Goal: Feedback & Contribution: Leave review/rating

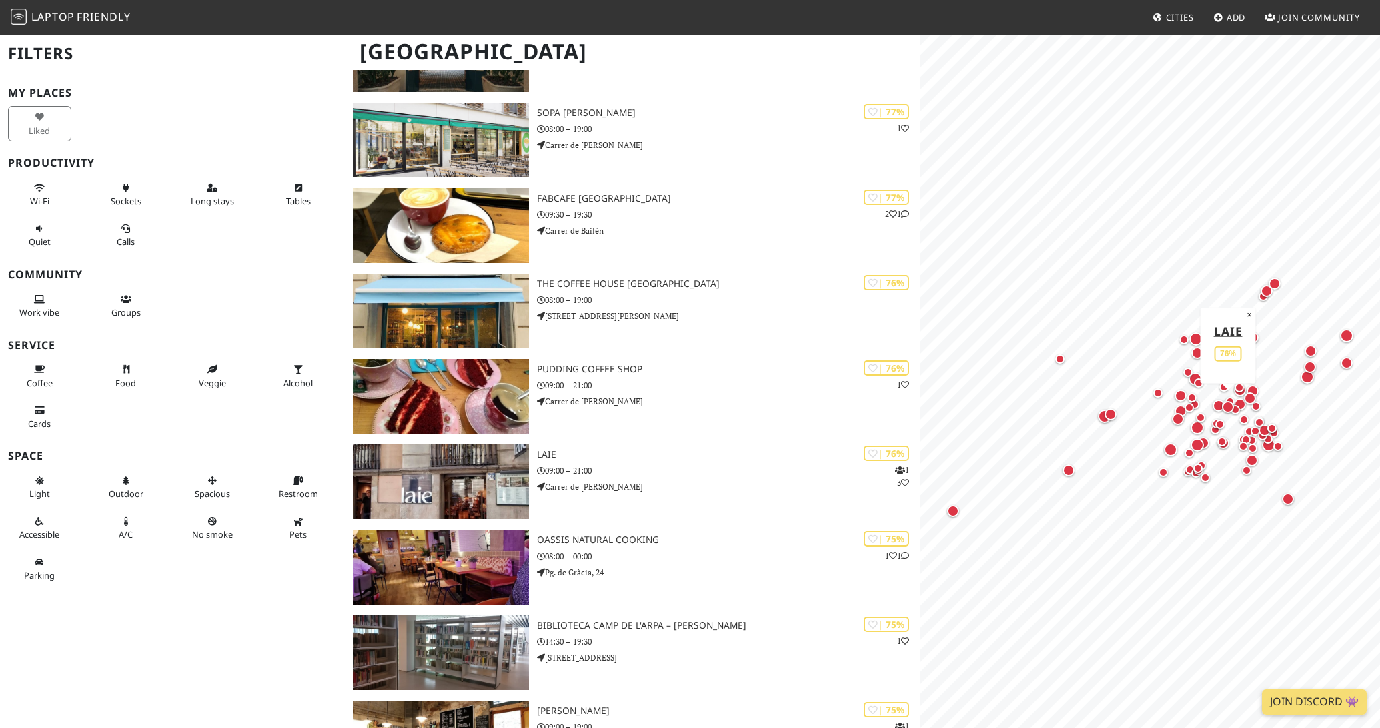
scroll to position [1252, 0]
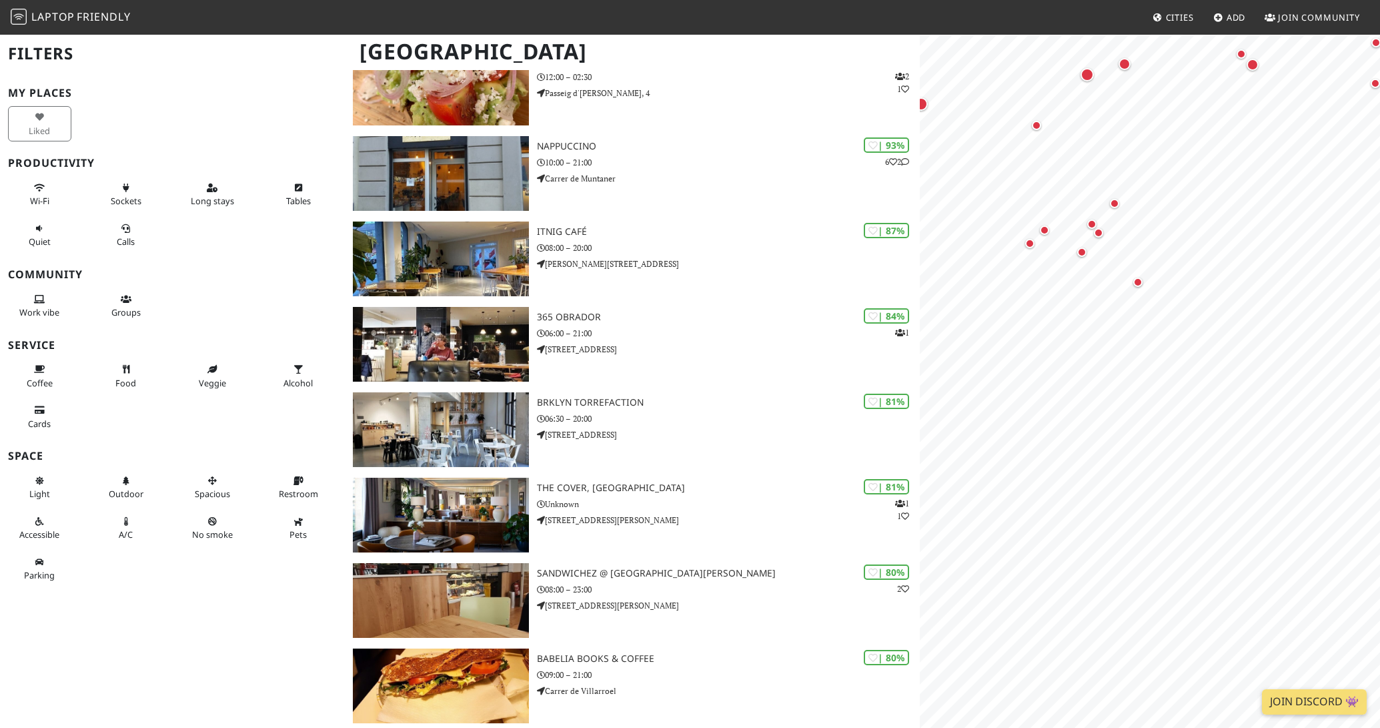
scroll to position [0, 0]
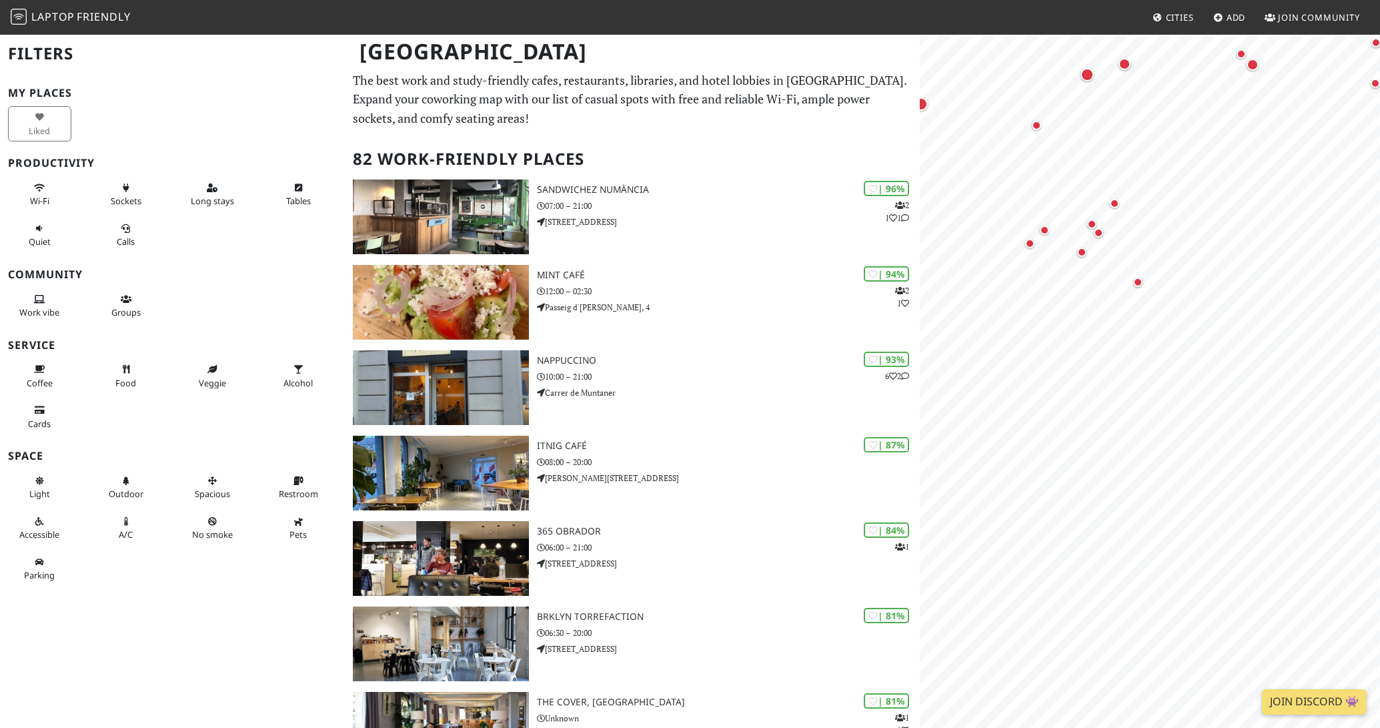
click at [1225, 20] on link "Add" at bounding box center [1229, 17] width 43 height 24
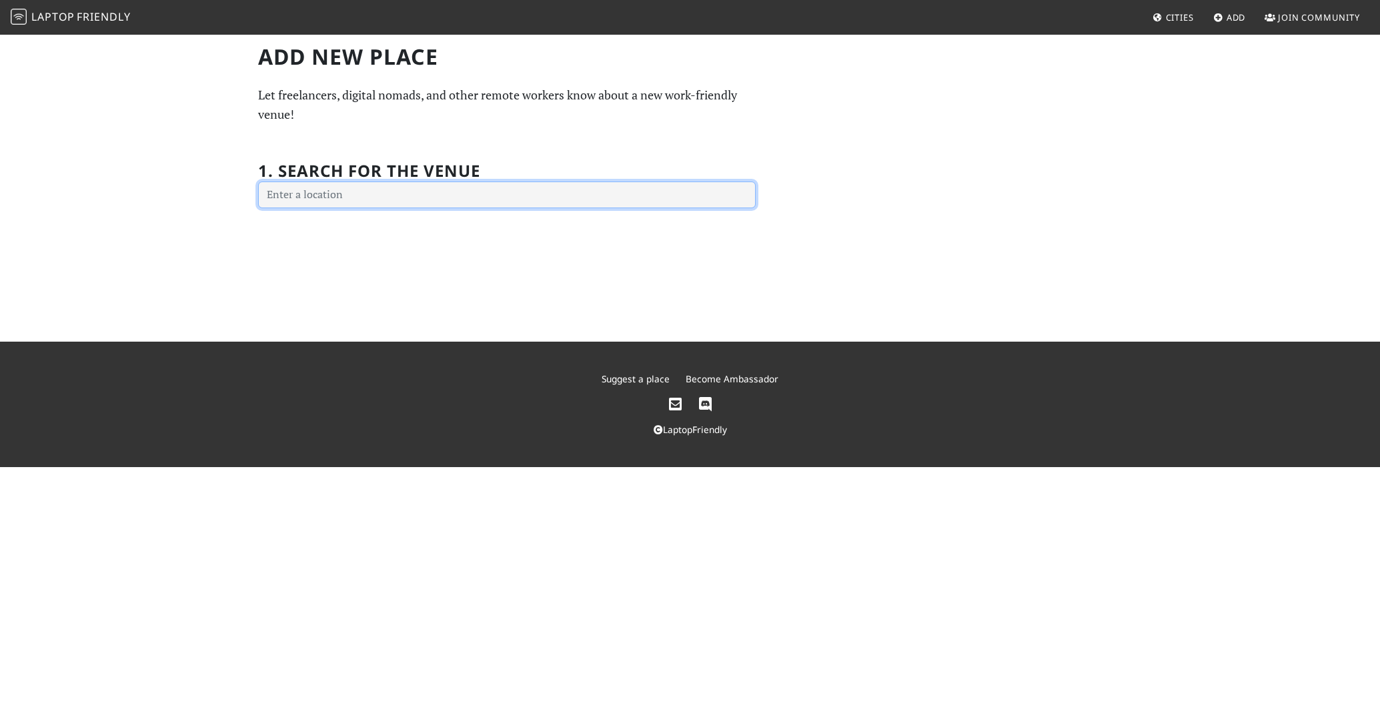
click at [284, 192] on input "text" at bounding box center [507, 194] width 498 height 27
type input "cafe paradero"
click at [338, 193] on input "cafe paradero" at bounding box center [507, 194] width 498 height 27
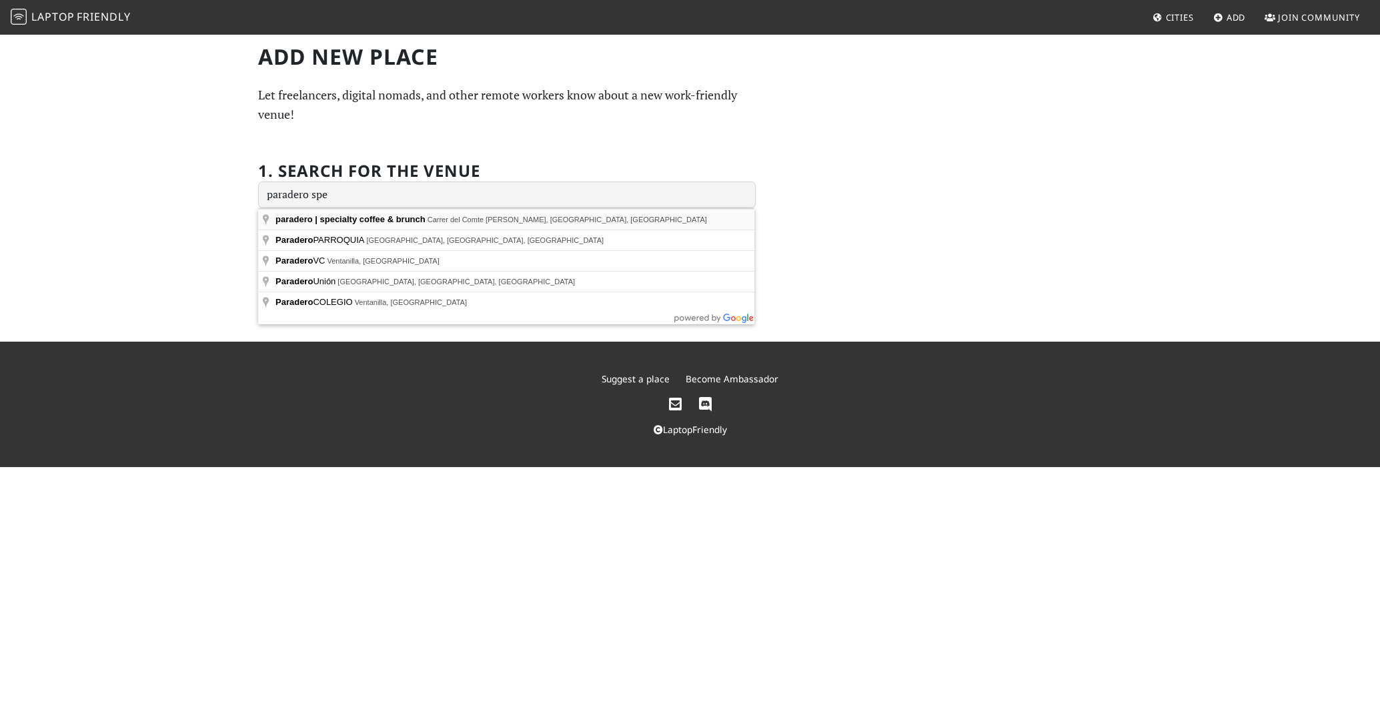
type input "paradero | specialty coffee & brunch, Carrer del Comte Borrell, Barcelona, Spain"
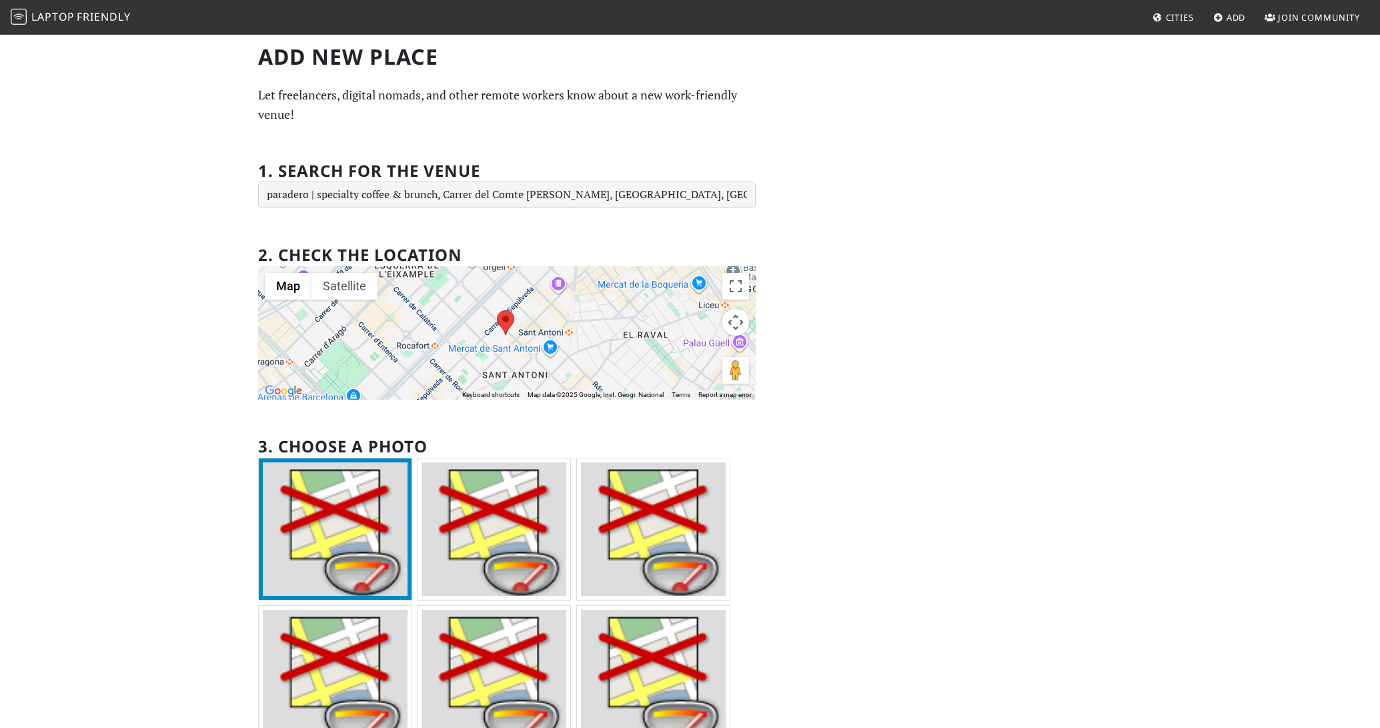
scroll to position [268, 0]
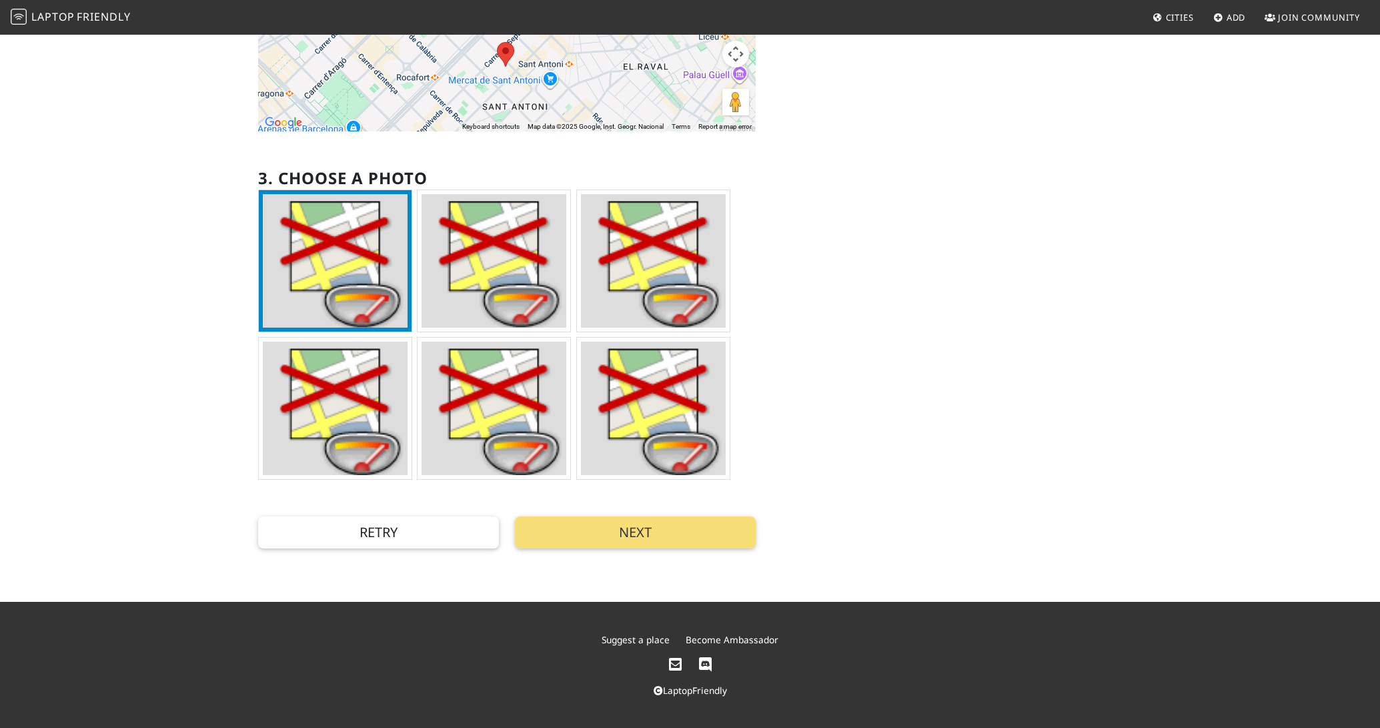
click at [358, 415] on img at bounding box center [335, 408] width 145 height 133
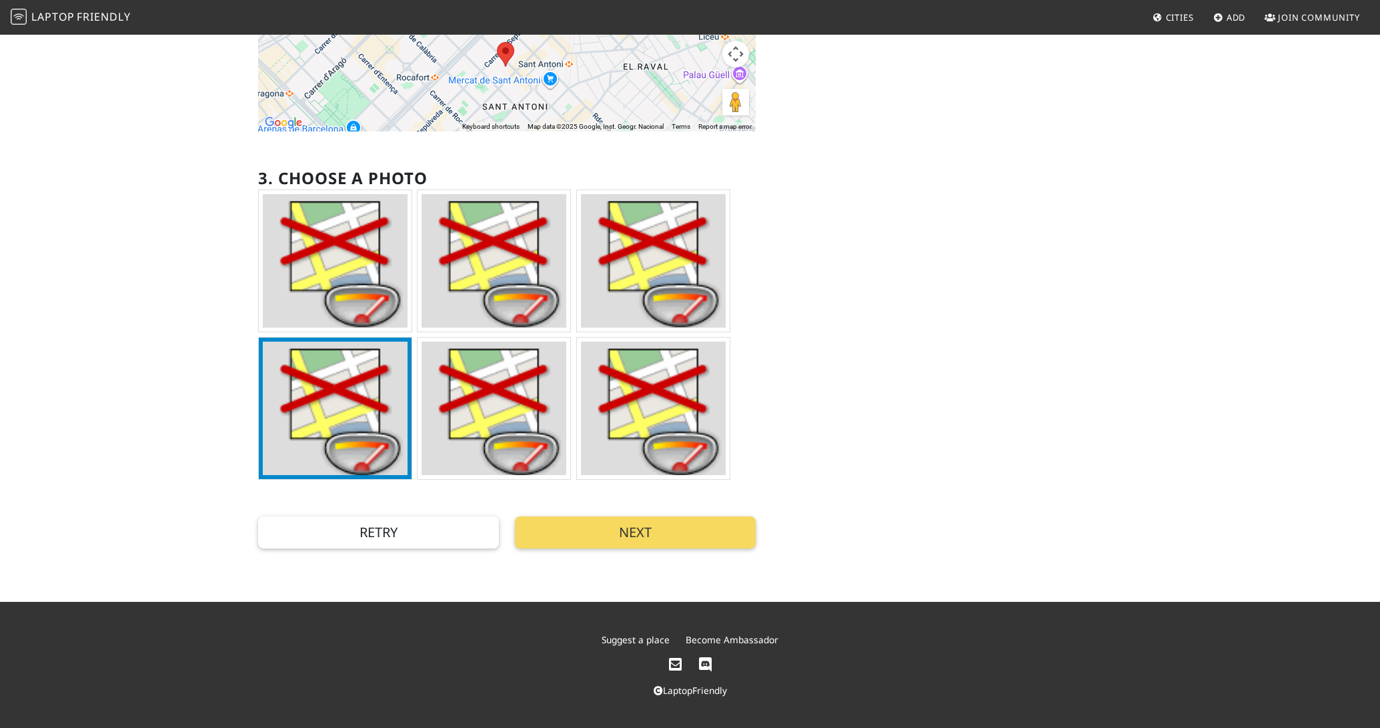
drag, startPoint x: 618, startPoint y: 526, endPoint x: 614, endPoint y: 510, distance: 16.5
click at [616, 521] on button "Next" at bounding box center [635, 532] width 241 height 32
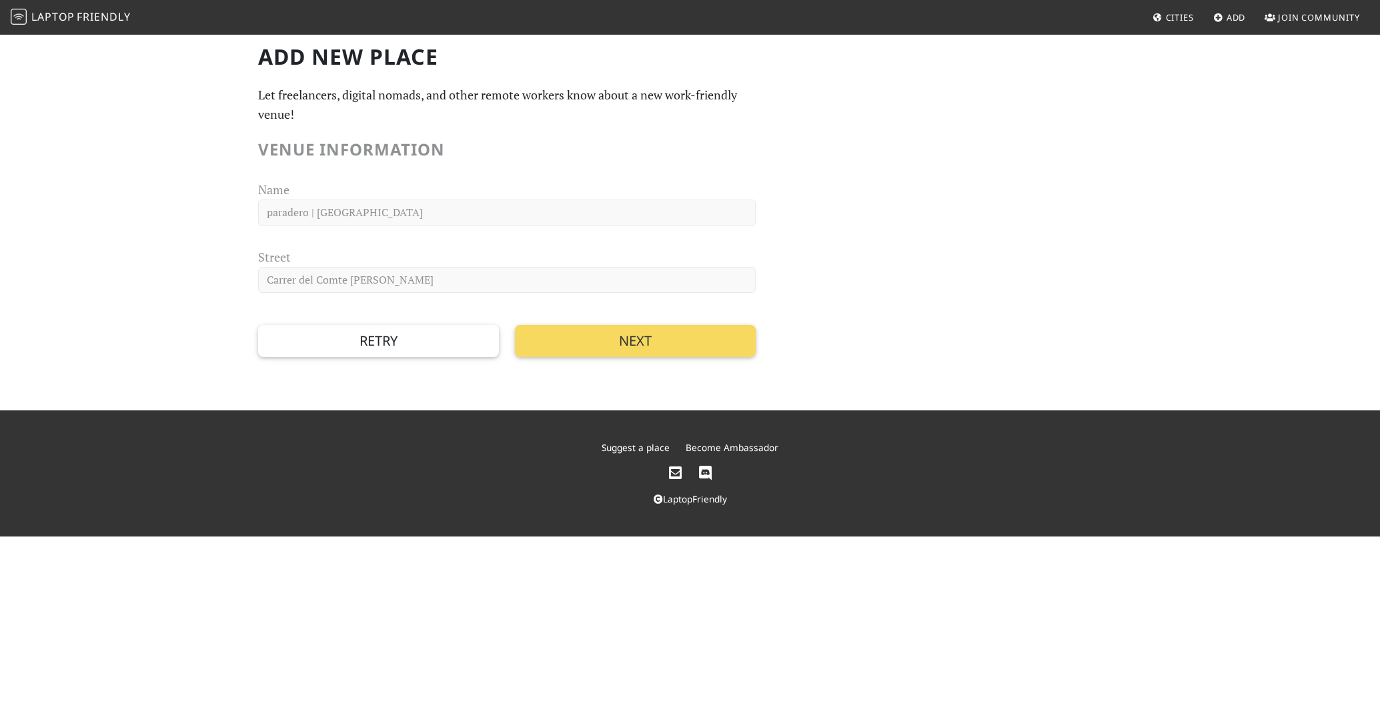
scroll to position [0, 0]
click at [574, 343] on button "Next" at bounding box center [635, 341] width 241 height 32
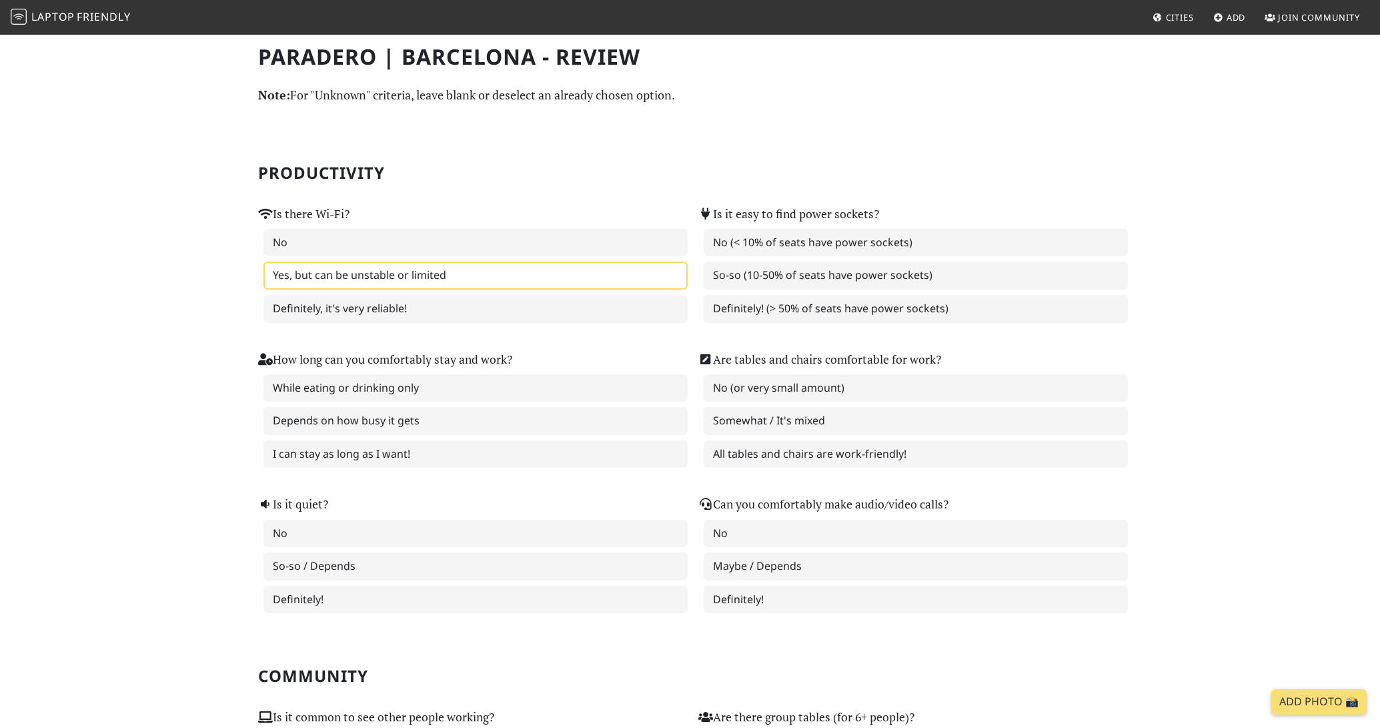
click at [367, 280] on label "Yes, but can be unstable or limited" at bounding box center [475, 275] width 424 height 28
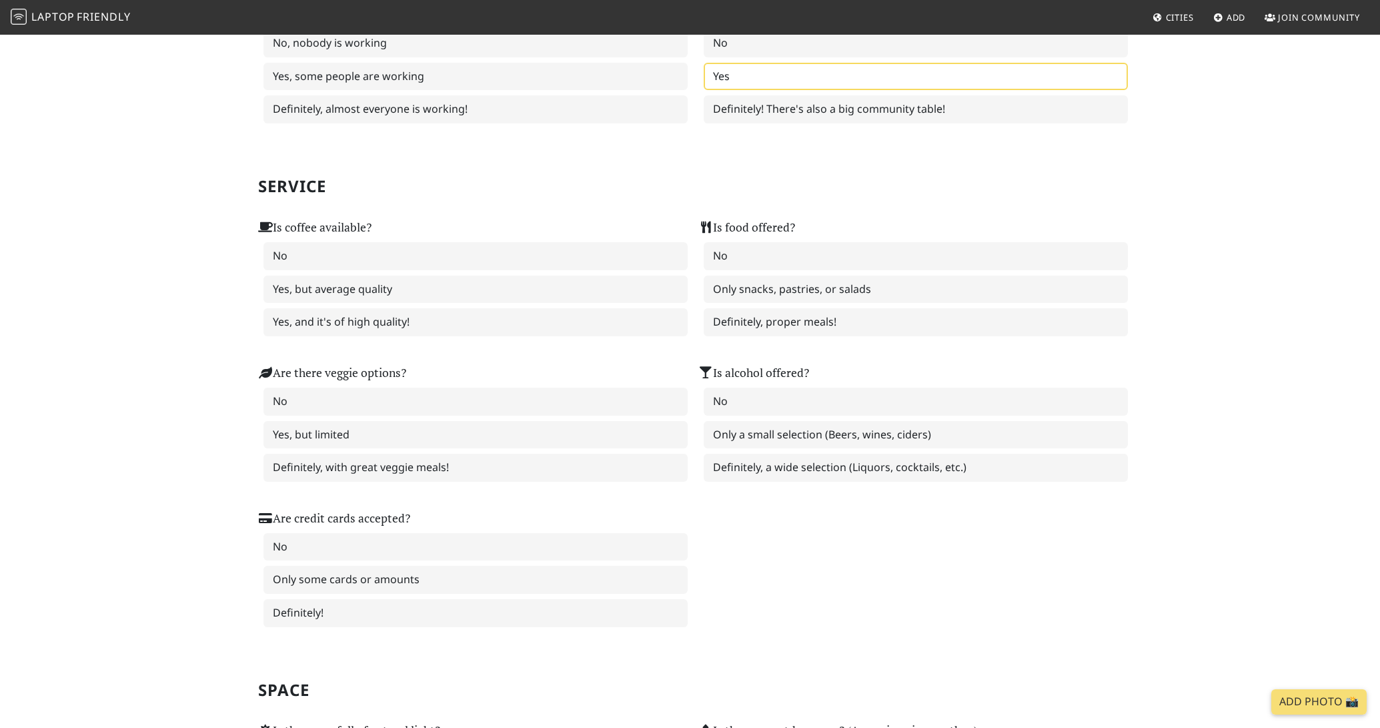
scroll to position [775, 0]
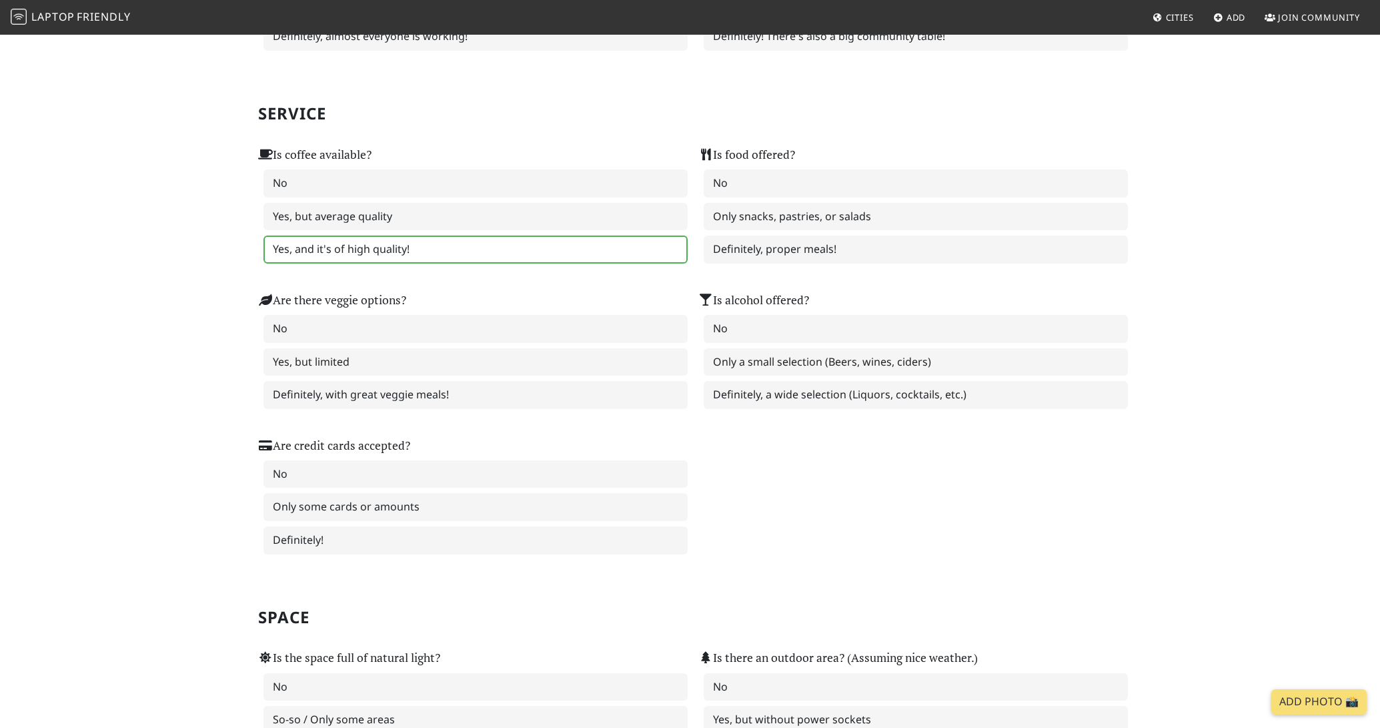
click at [338, 235] on label "Yes, and it's of high quality!" at bounding box center [475, 249] width 424 height 28
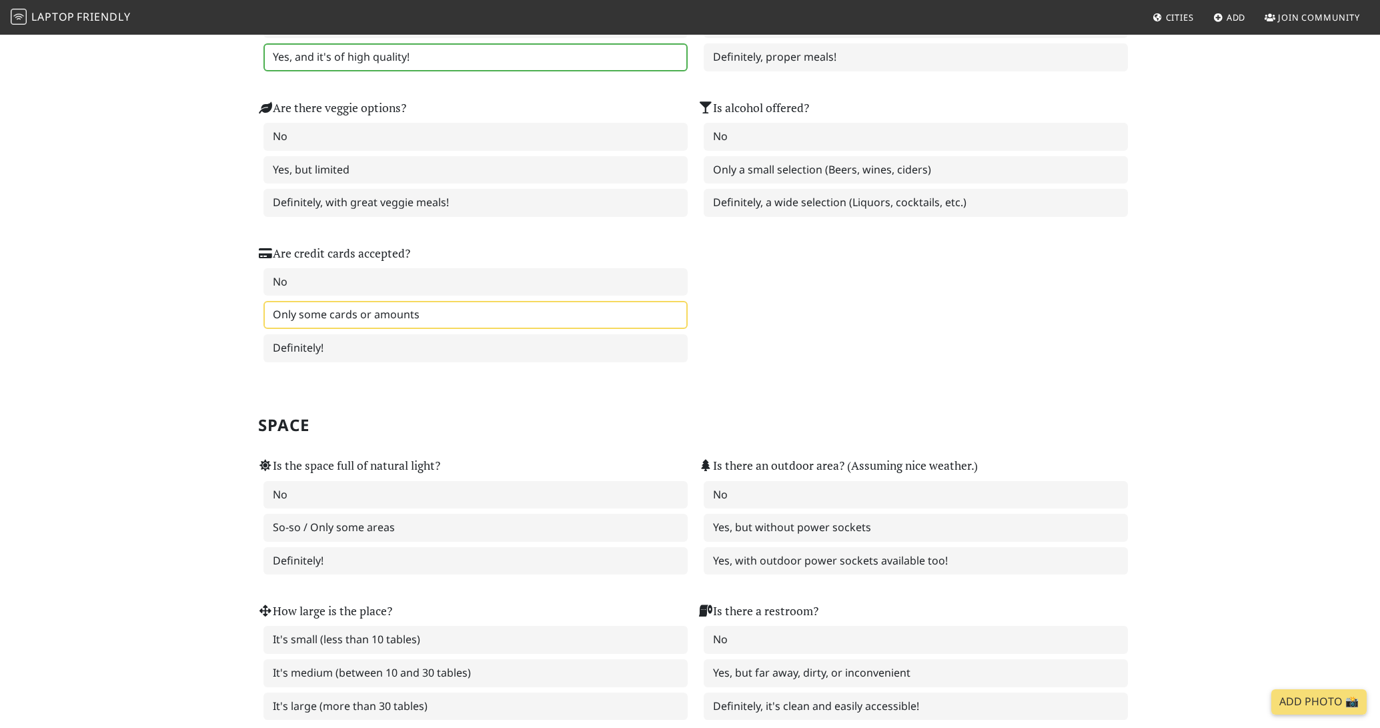
scroll to position [1068, 0]
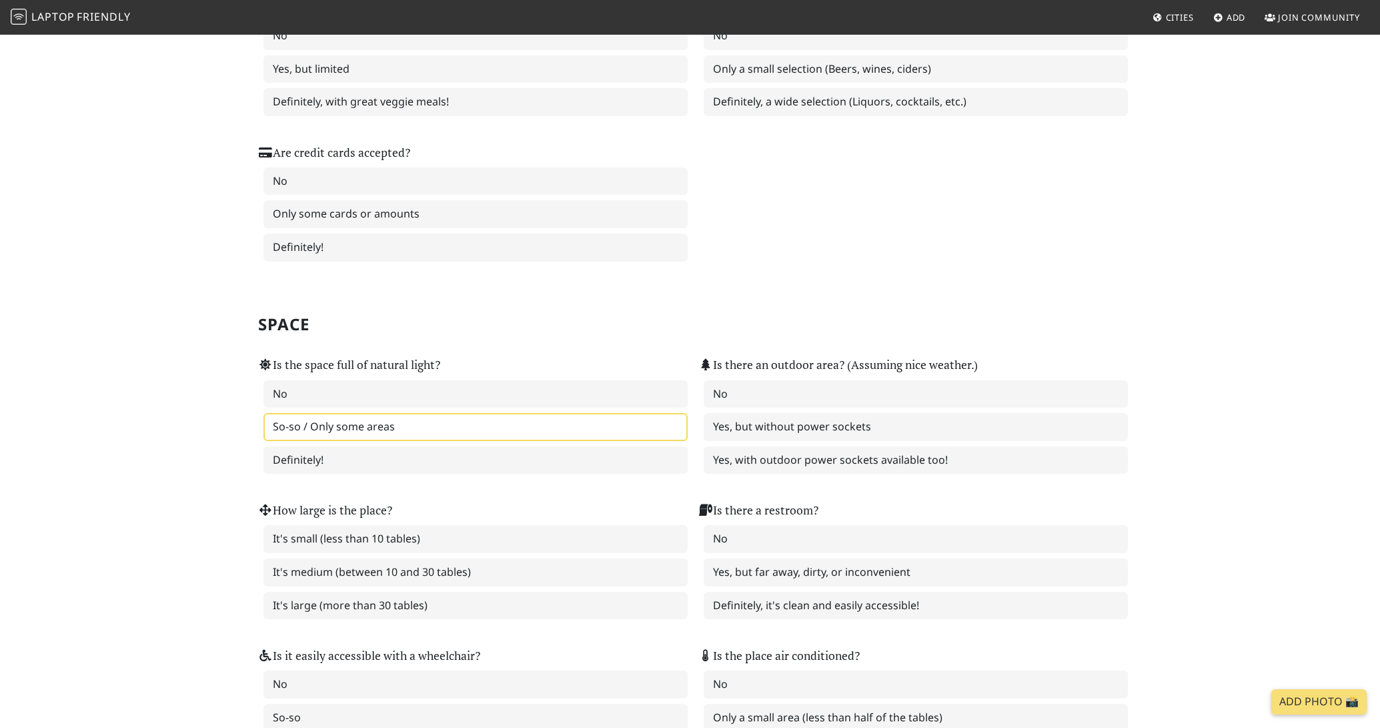
click at [355, 428] on label "So-so / Only some areas" at bounding box center [475, 427] width 424 height 28
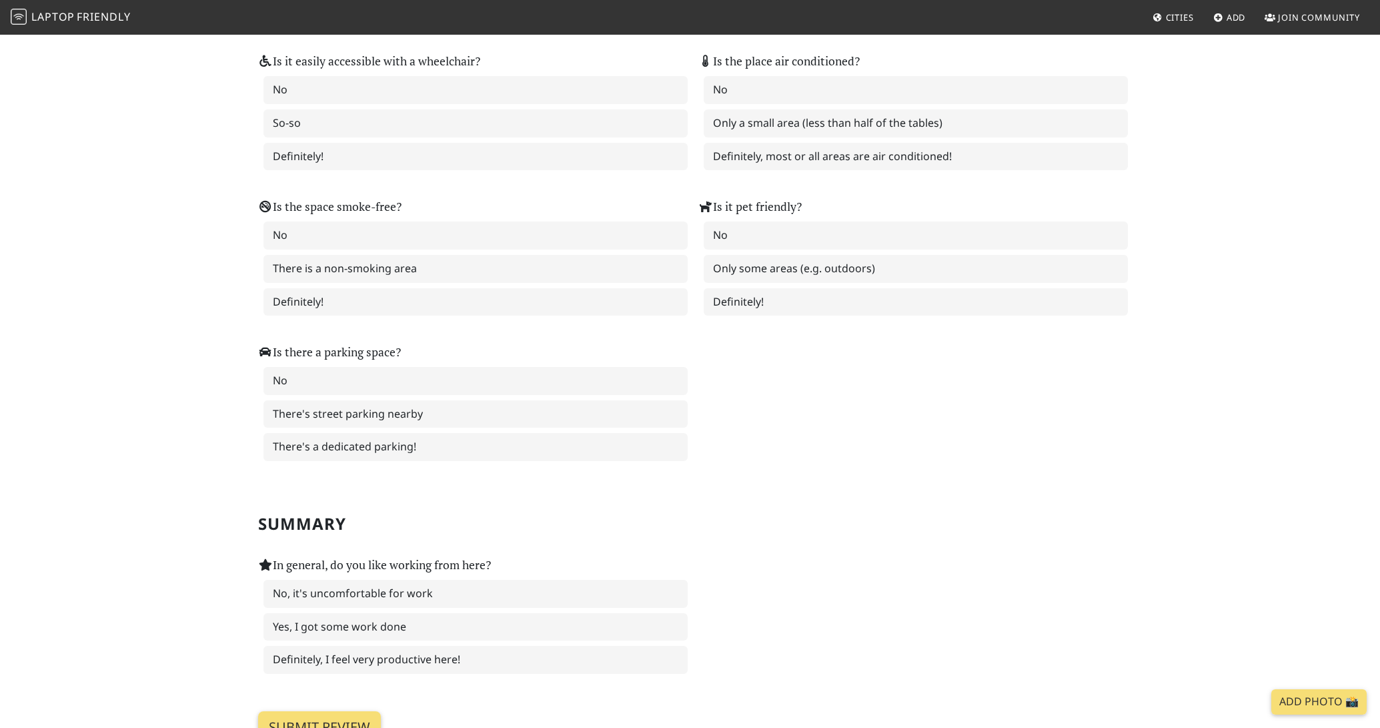
scroll to position [1576, 0]
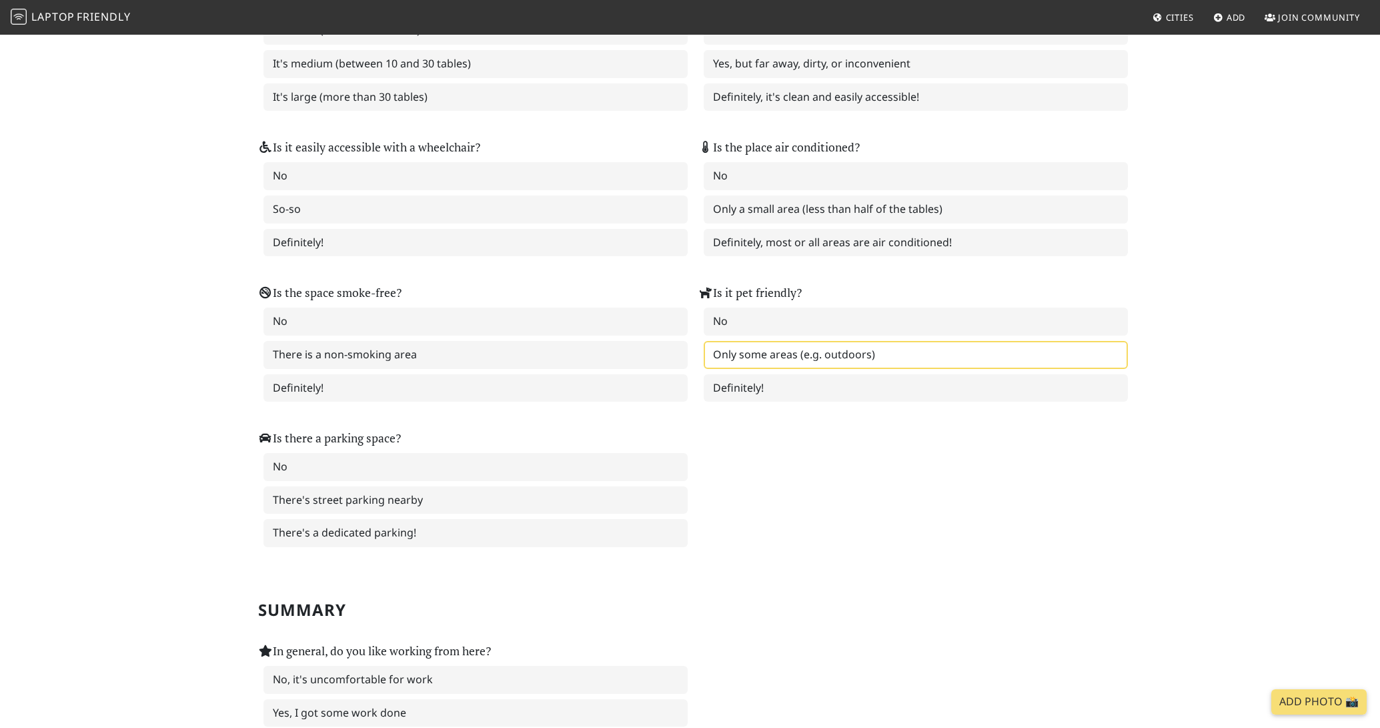
click at [772, 364] on label "Only some areas (e.g. outdoors)" at bounding box center [916, 355] width 424 height 28
click at [769, 387] on label "Definitely!" at bounding box center [916, 388] width 424 height 28
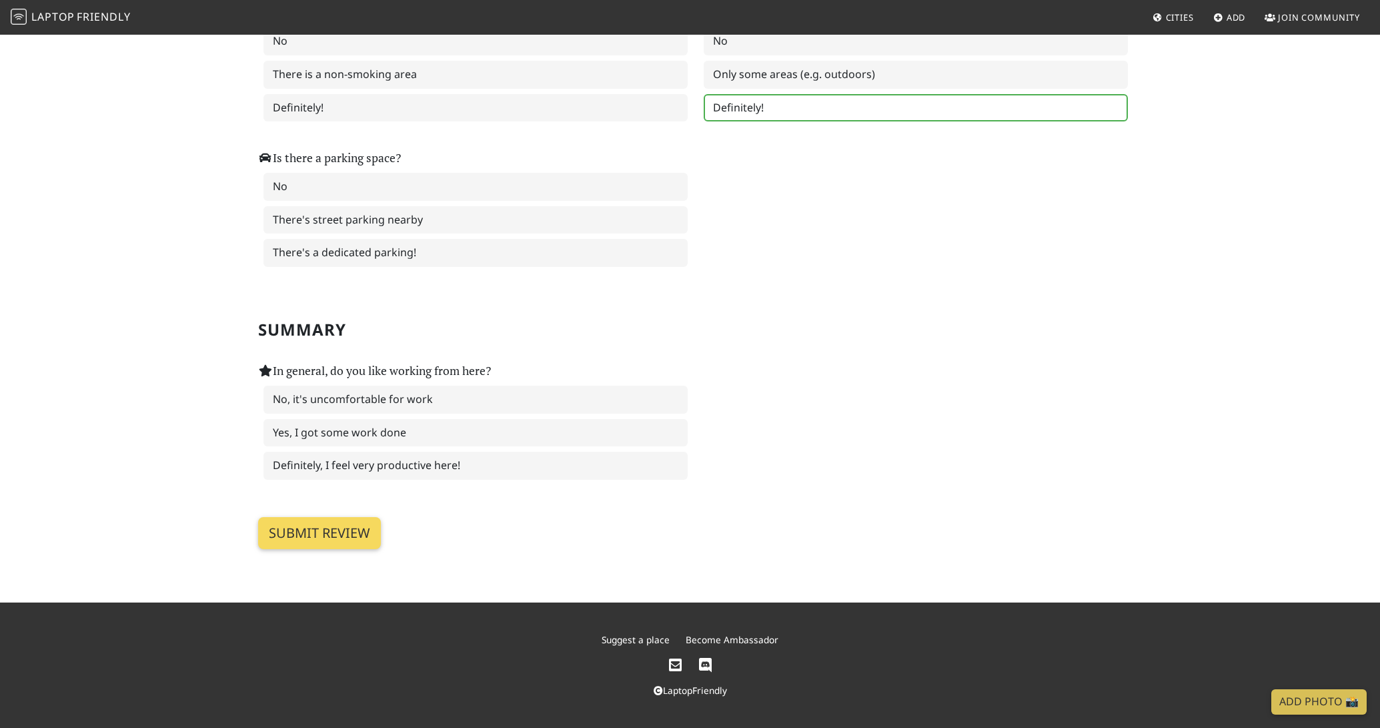
click at [278, 545] on input "Submit review" at bounding box center [319, 533] width 123 height 32
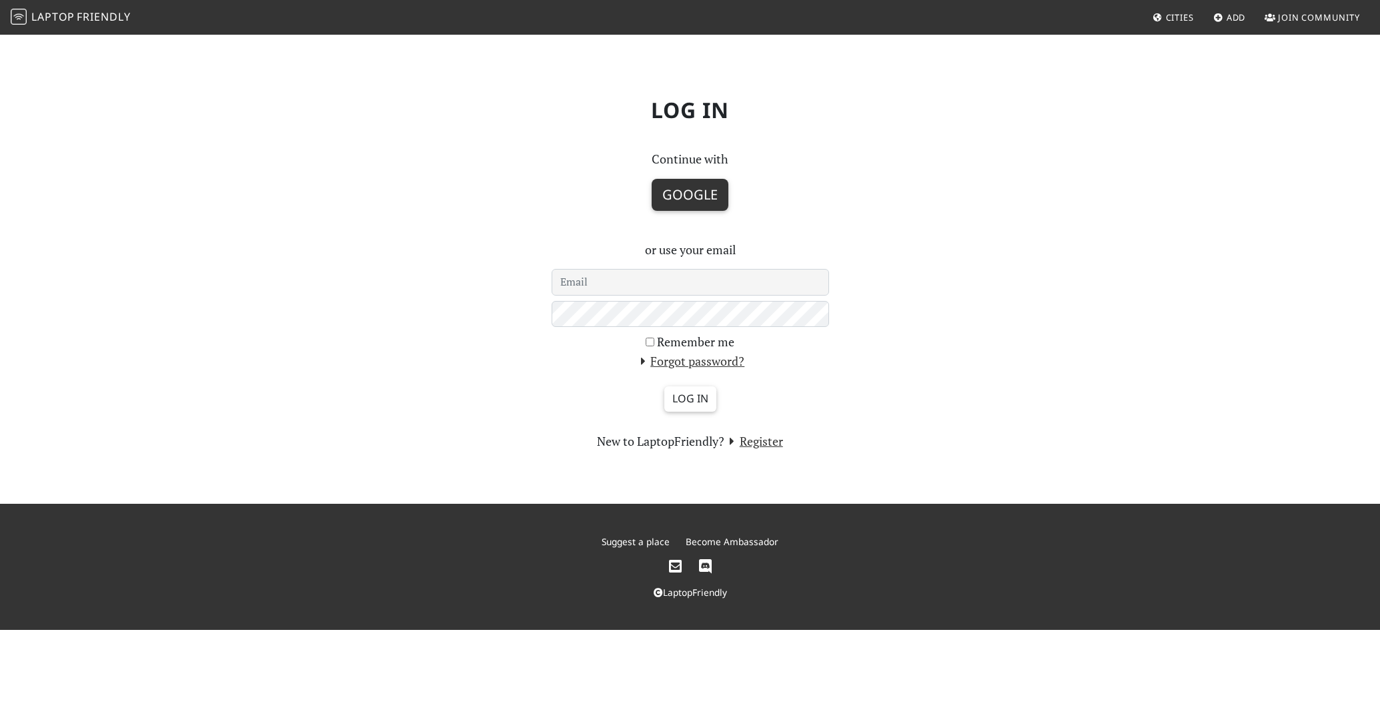
click at [680, 199] on button "Google" at bounding box center [690, 195] width 77 height 32
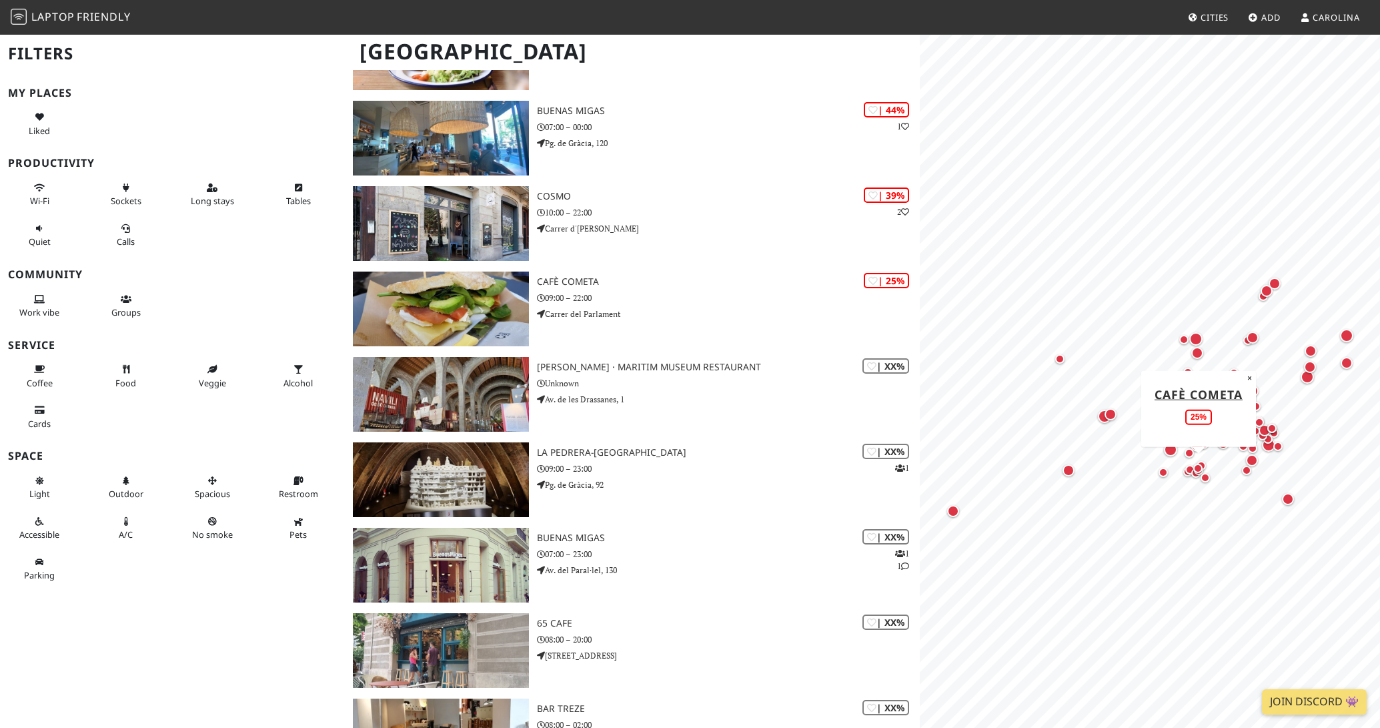
scroll to position [3825, 0]
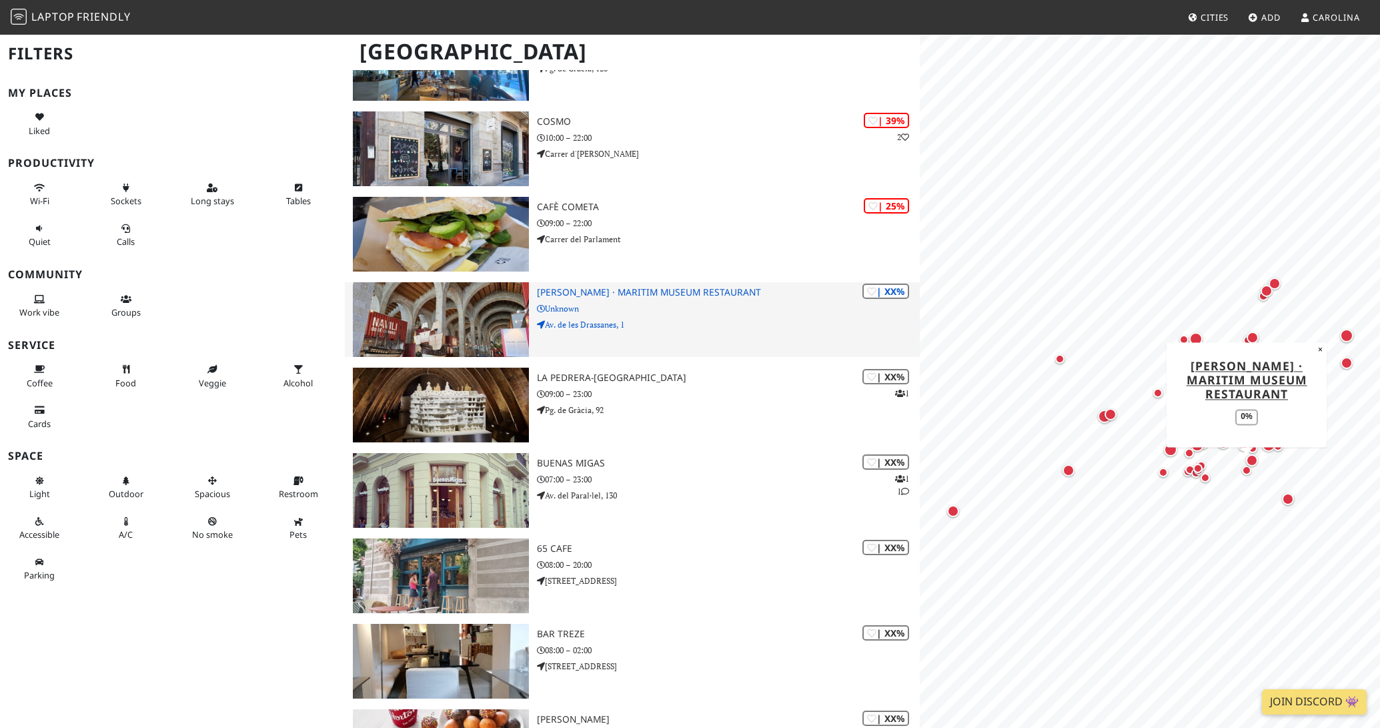
click at [706, 299] on div "| XX% Norai Raval · Maritim Museum Restaurant Unknown Av. de les Drassanes, 1" at bounding box center [729, 319] width 384 height 75
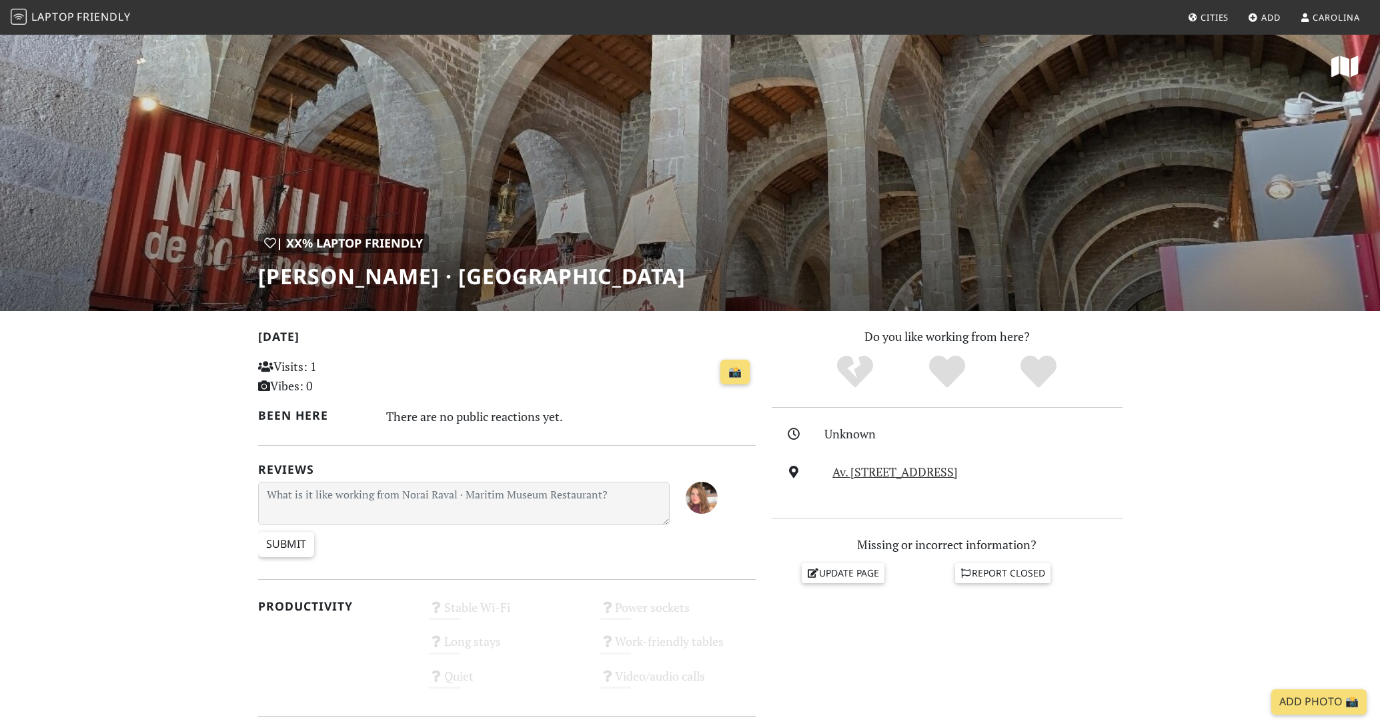
scroll to position [1, 0]
